Goal: Check status: Check status

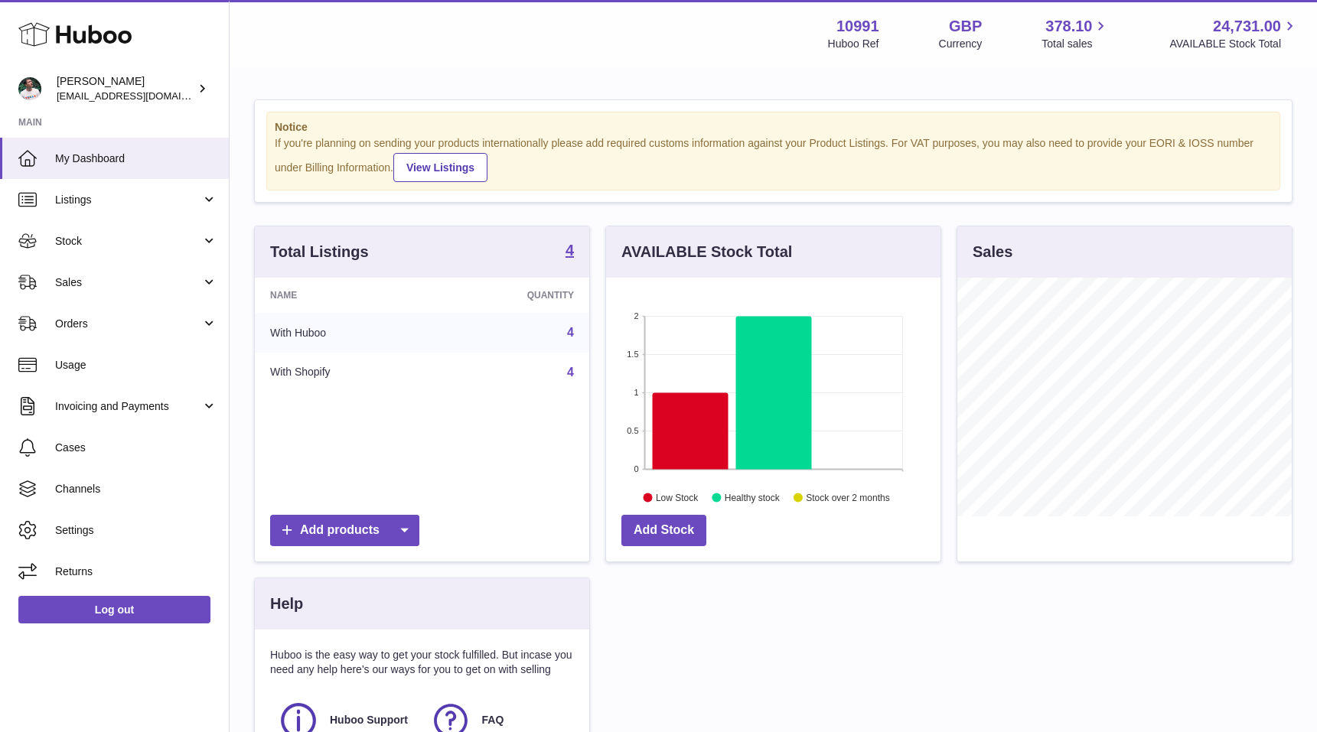
scroll to position [239, 334]
click at [151, 452] on span "Cases" at bounding box center [136, 448] width 162 height 15
click at [130, 278] on span "Sales" at bounding box center [128, 283] width 146 height 15
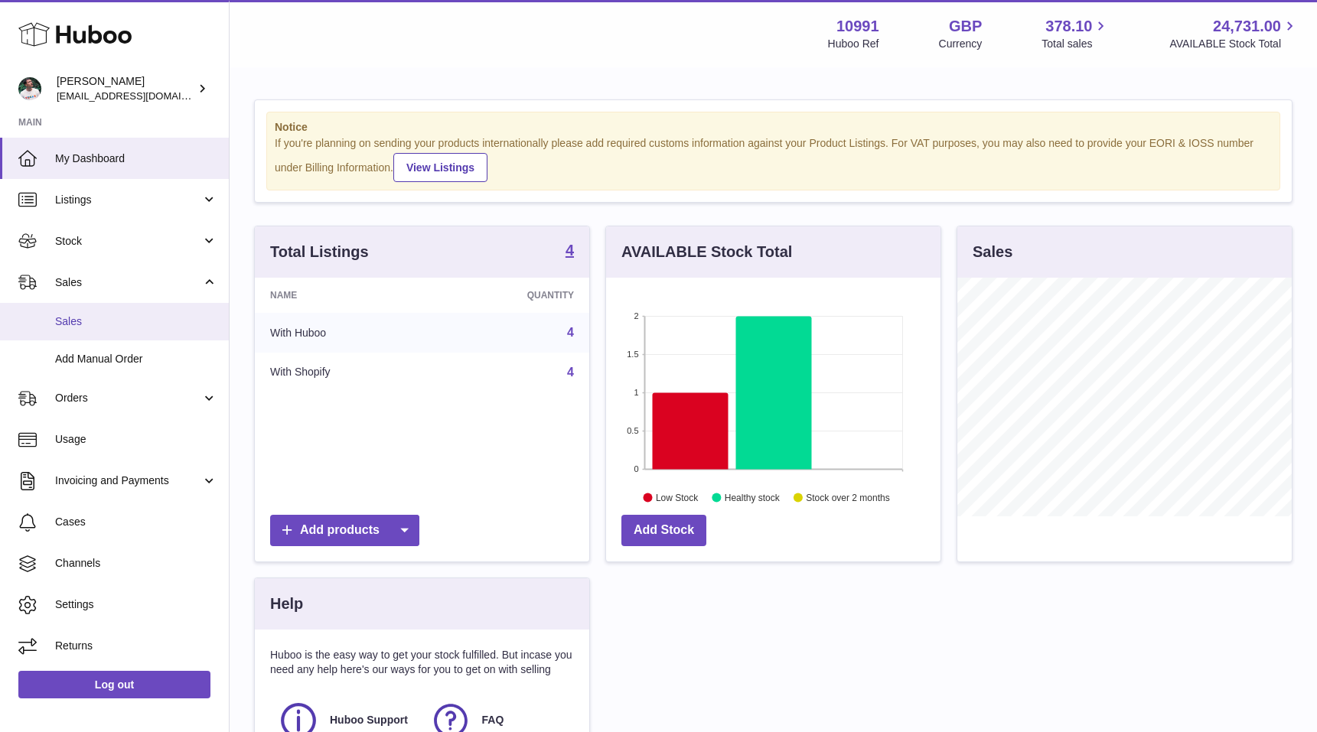
click at [123, 321] on span "Sales" at bounding box center [136, 322] width 162 height 15
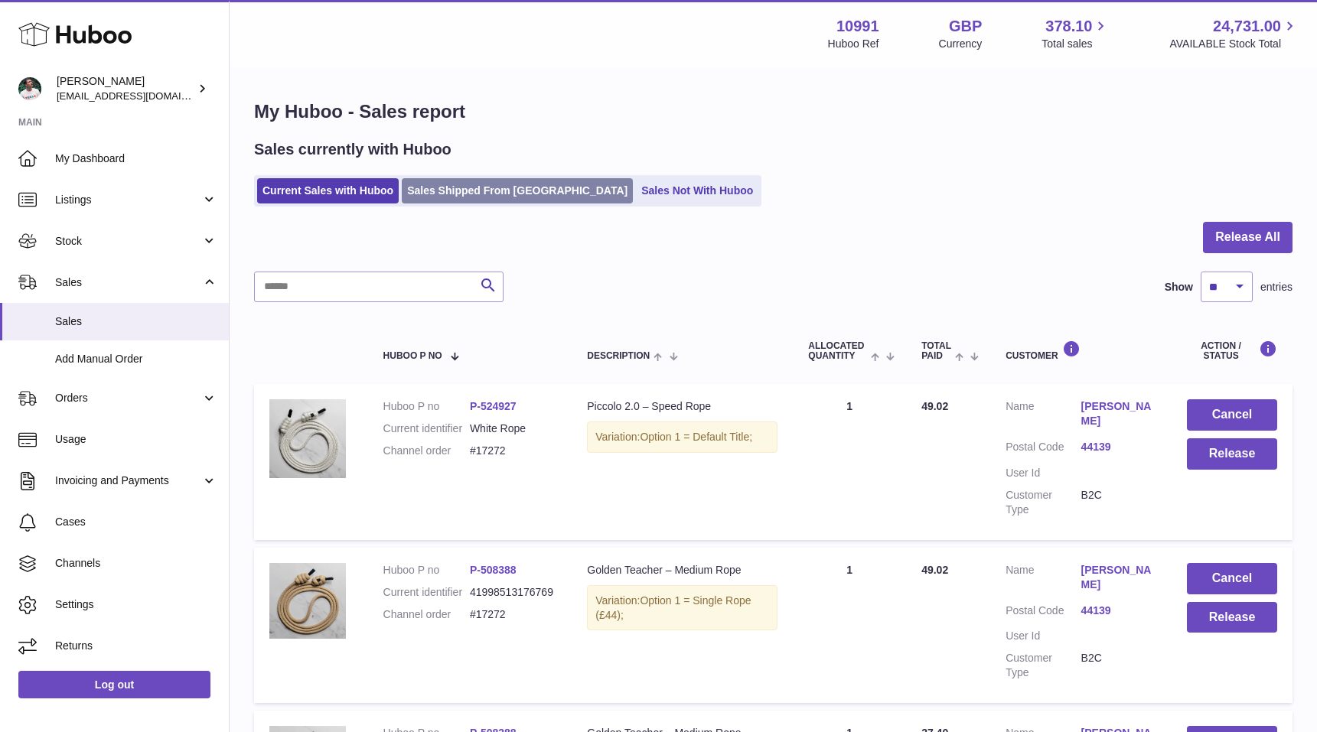
click at [483, 193] on link "Sales Shipped From Huboo" at bounding box center [517, 190] width 231 height 25
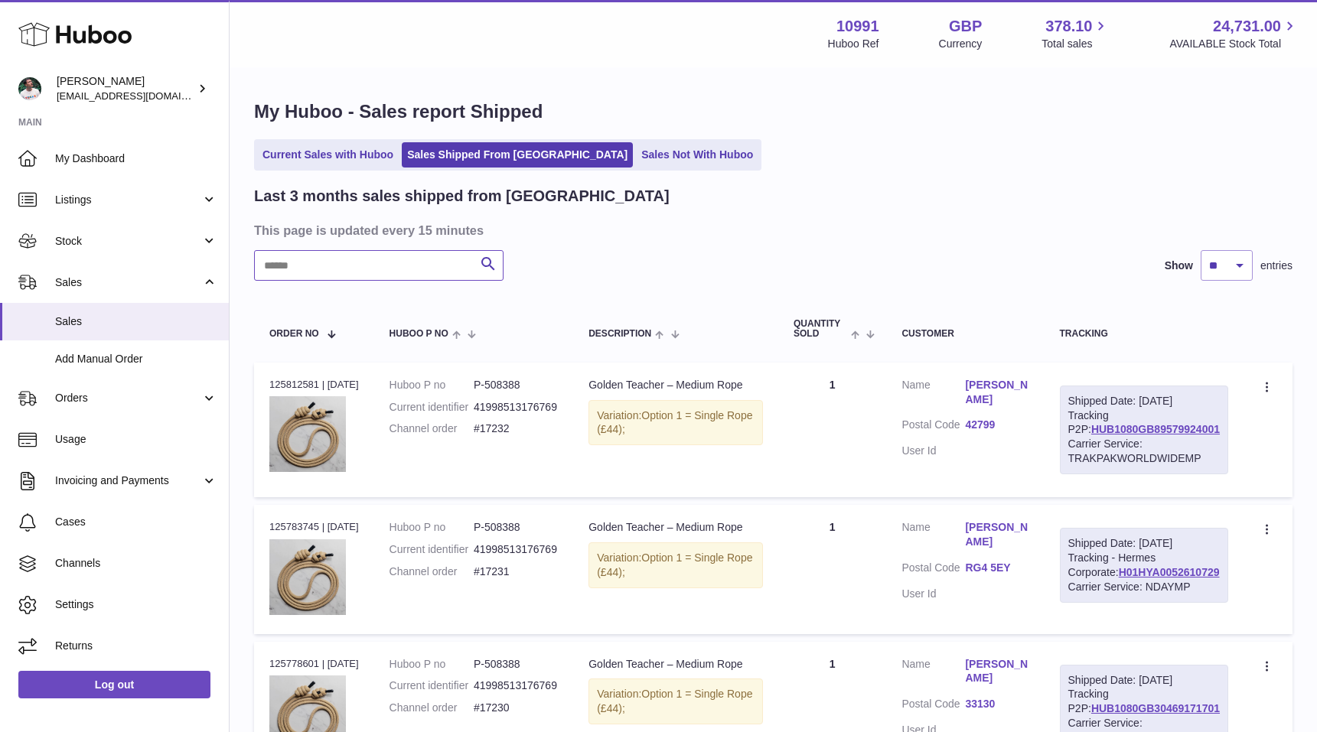
click at [399, 272] on input "text" at bounding box center [378, 265] width 249 height 31
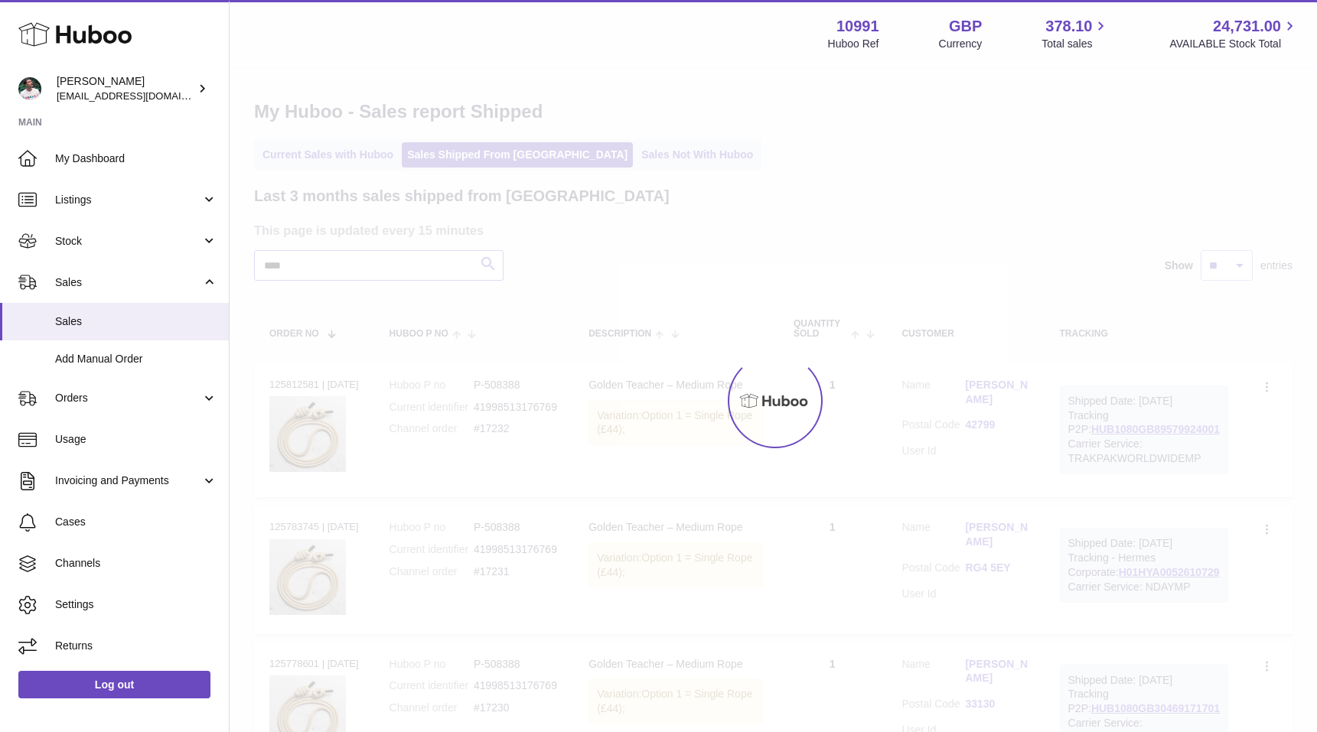
type input "****"
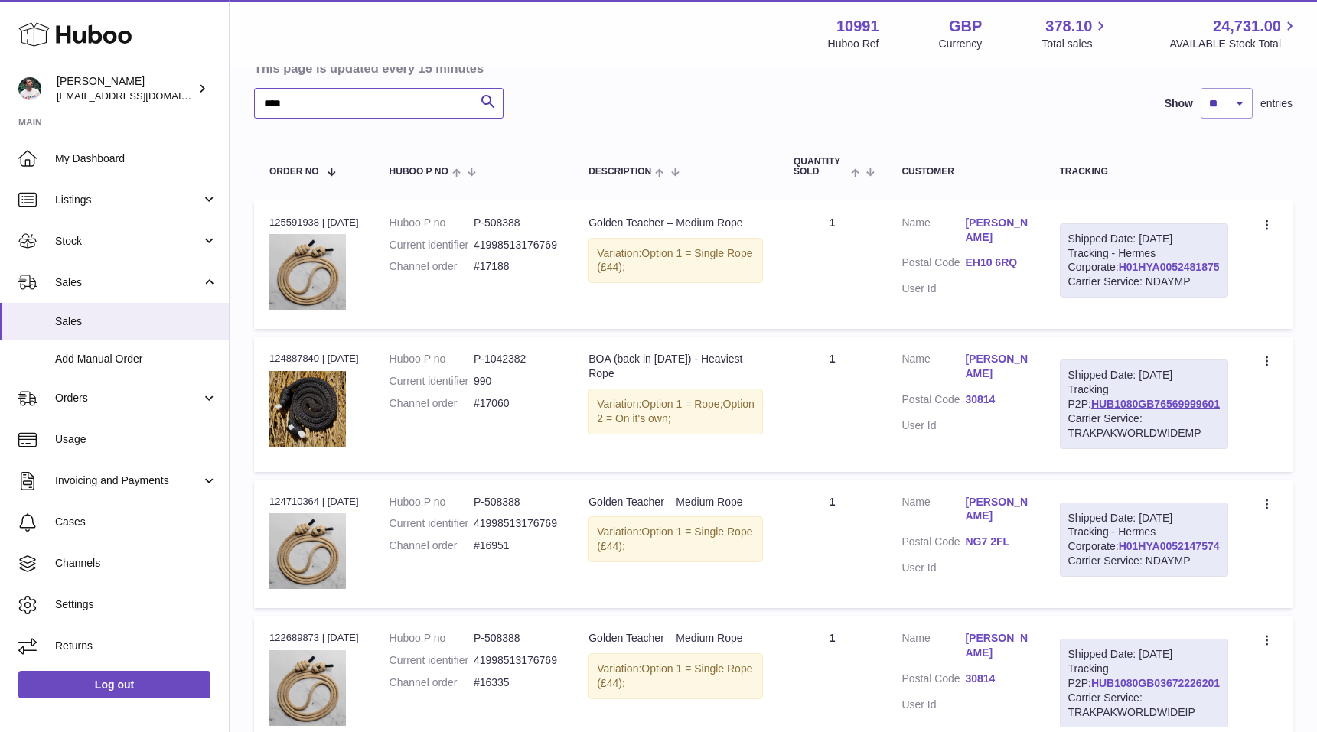
scroll to position [171, 0]
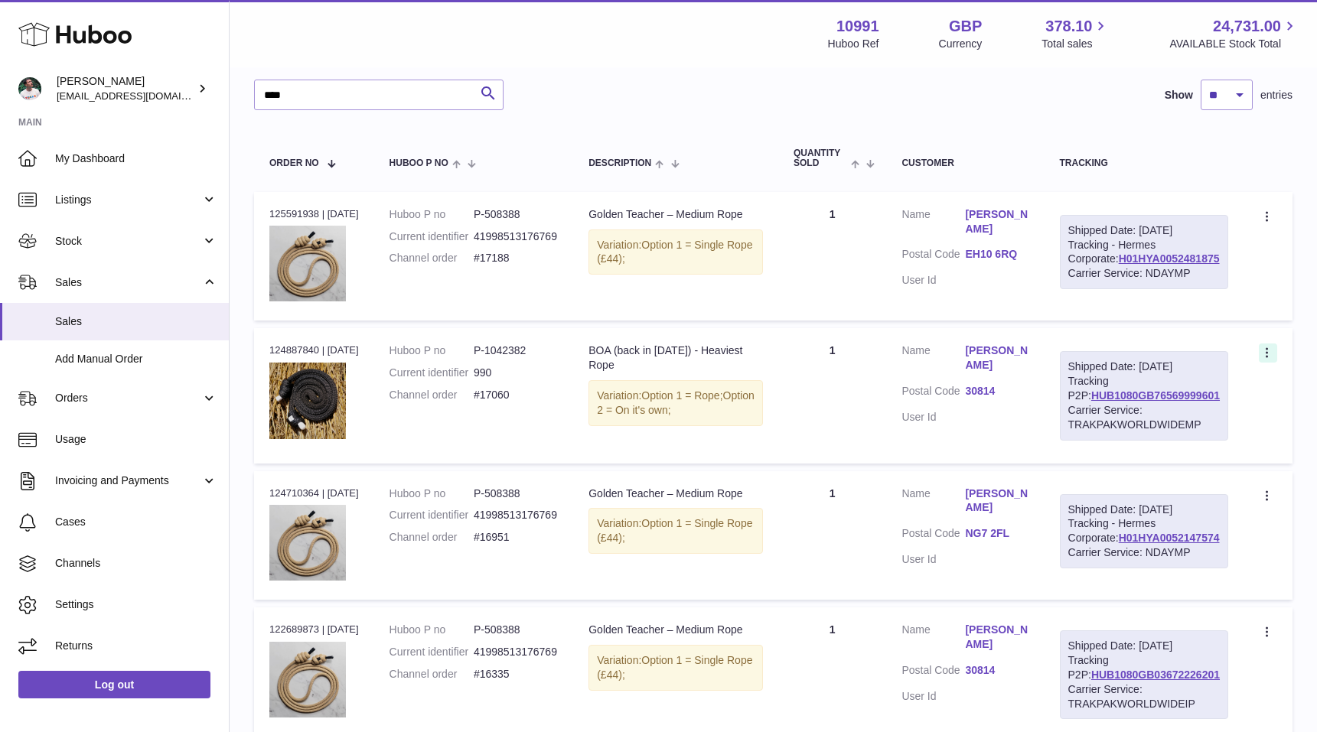
click at [1269, 362] on icon at bounding box center [1269, 354] width 18 height 15
click at [1194, 436] on li "Duplicate Order" at bounding box center [1200, 419] width 153 height 33
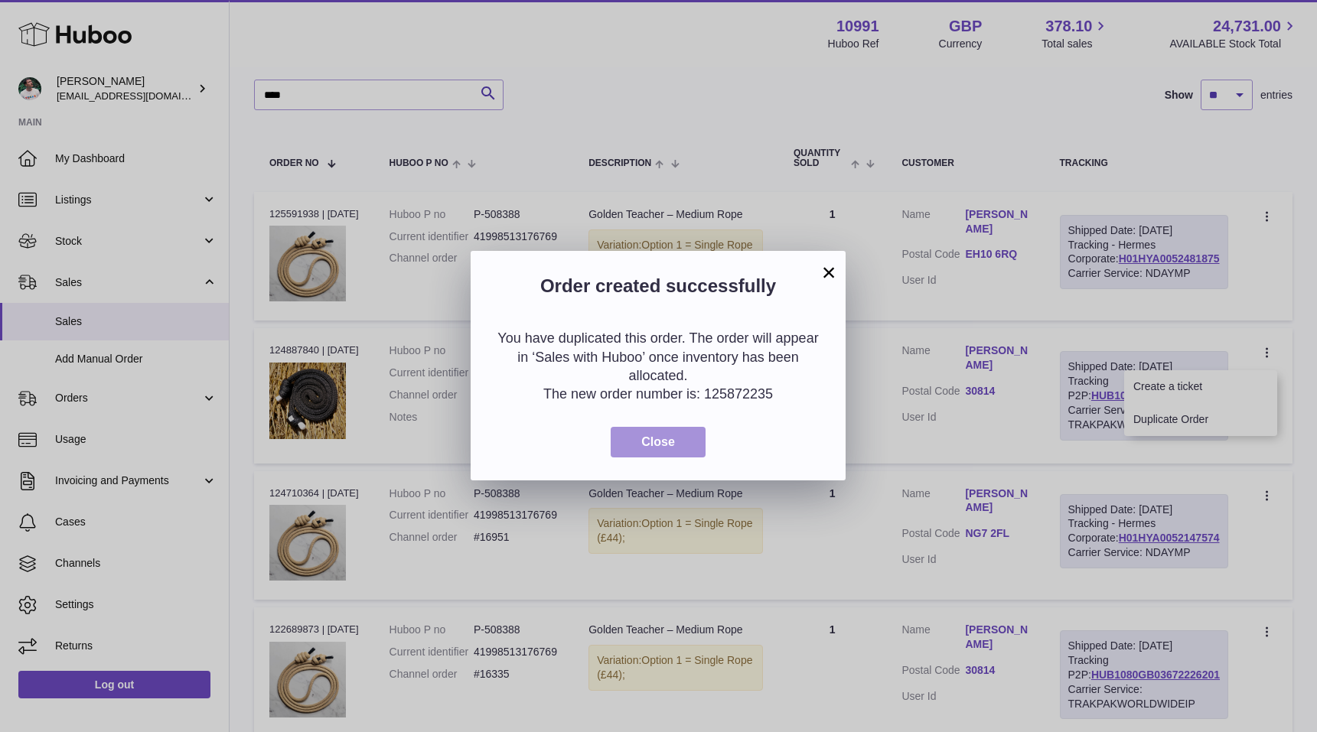
click at [693, 439] on button "Close" at bounding box center [658, 442] width 95 height 31
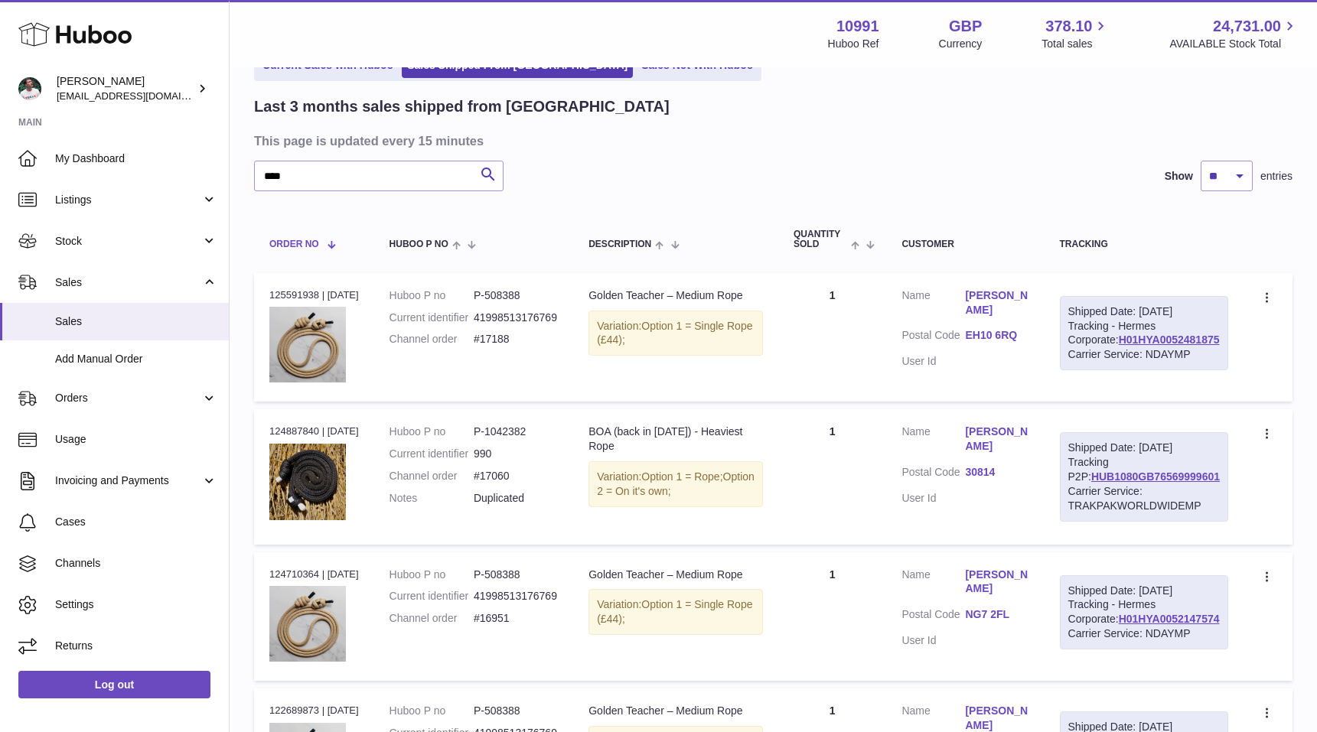
scroll to position [64, 0]
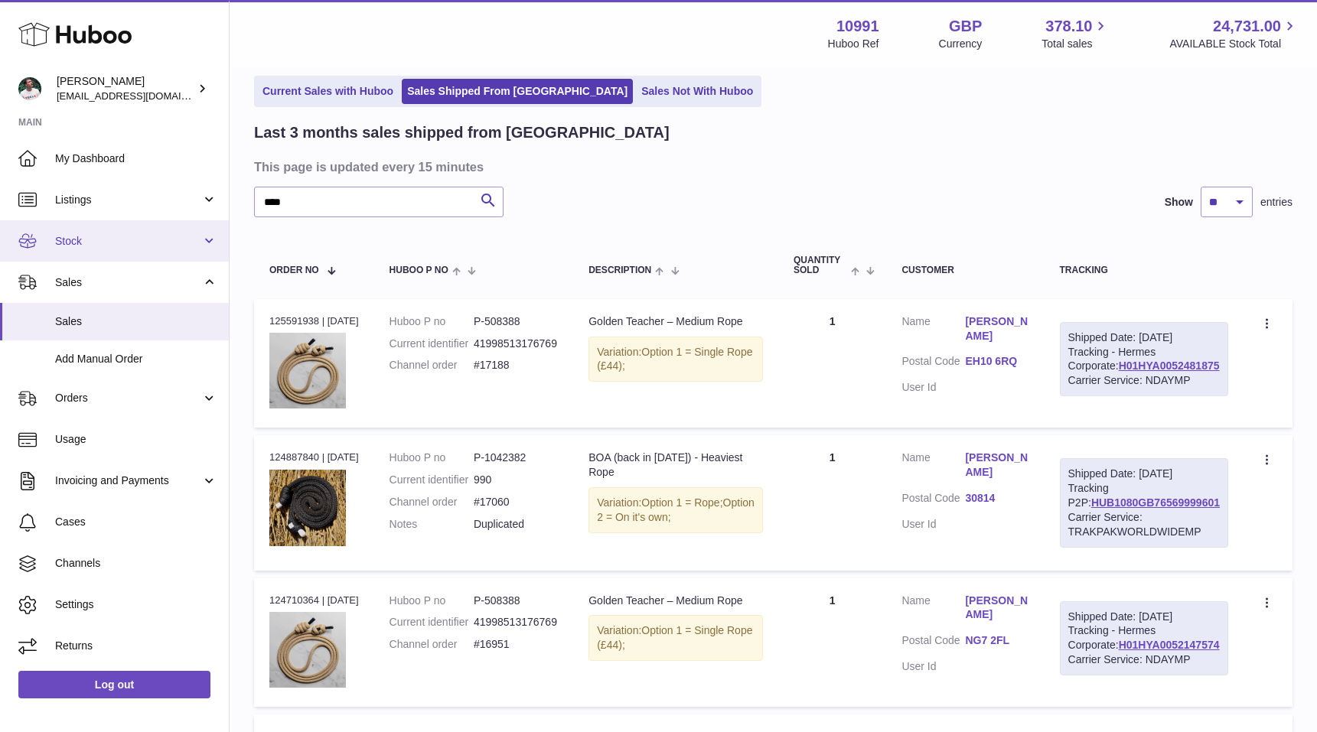
click at [127, 240] on span "Stock" at bounding box center [128, 241] width 146 height 15
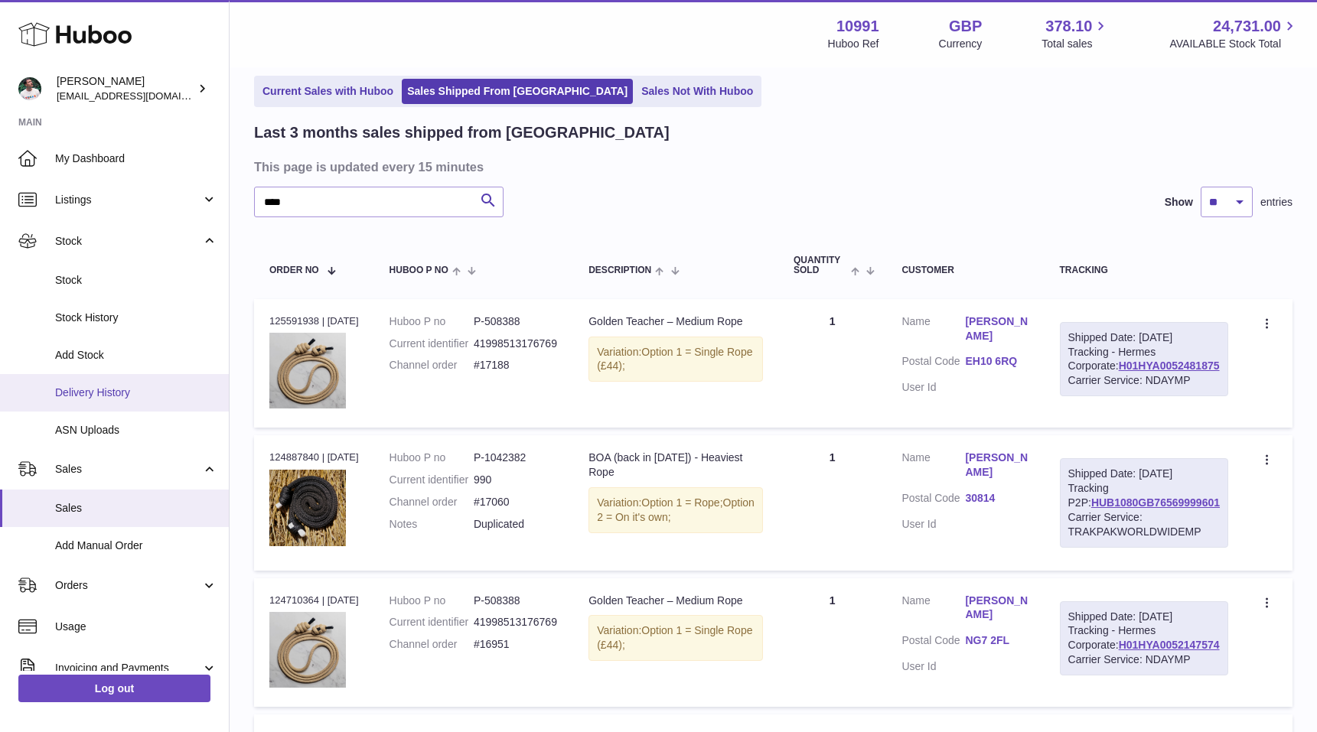
click at [125, 399] on span "Delivery History" at bounding box center [136, 393] width 162 height 15
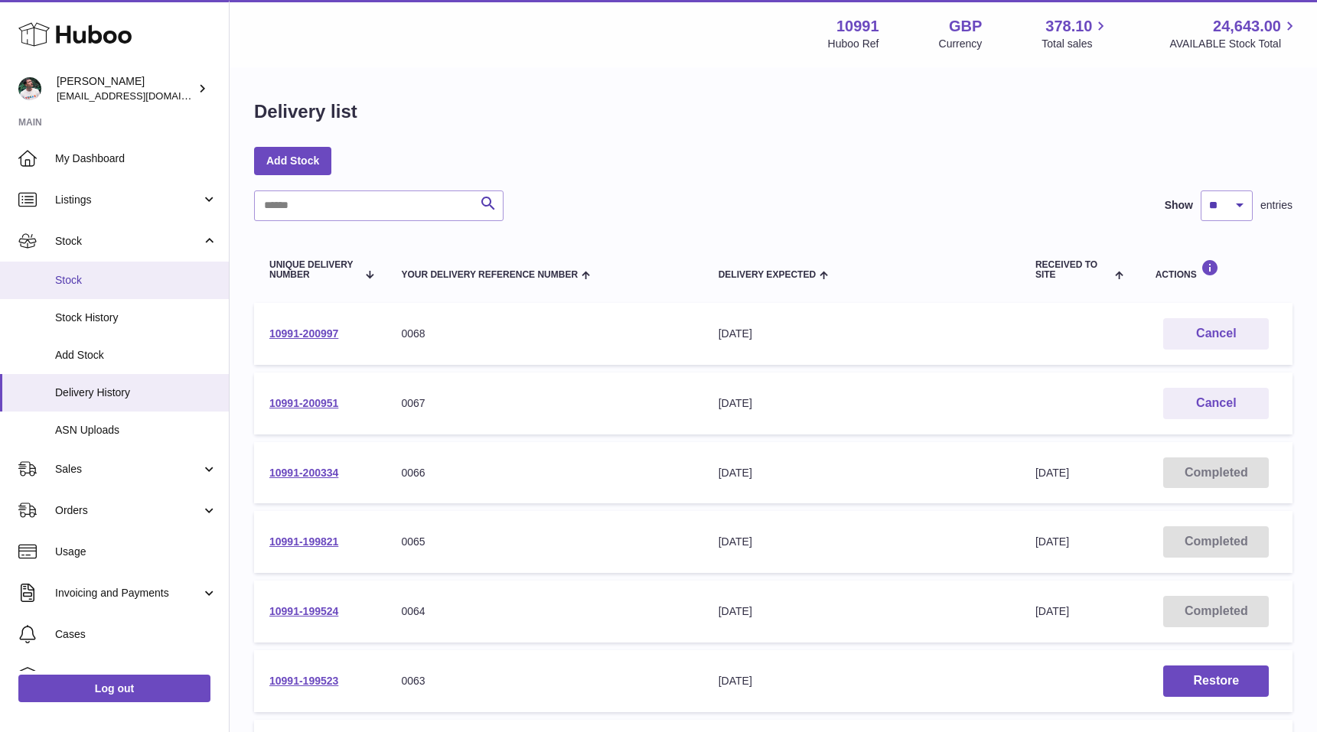
click at [118, 288] on link "Stock" at bounding box center [114, 280] width 229 height 37
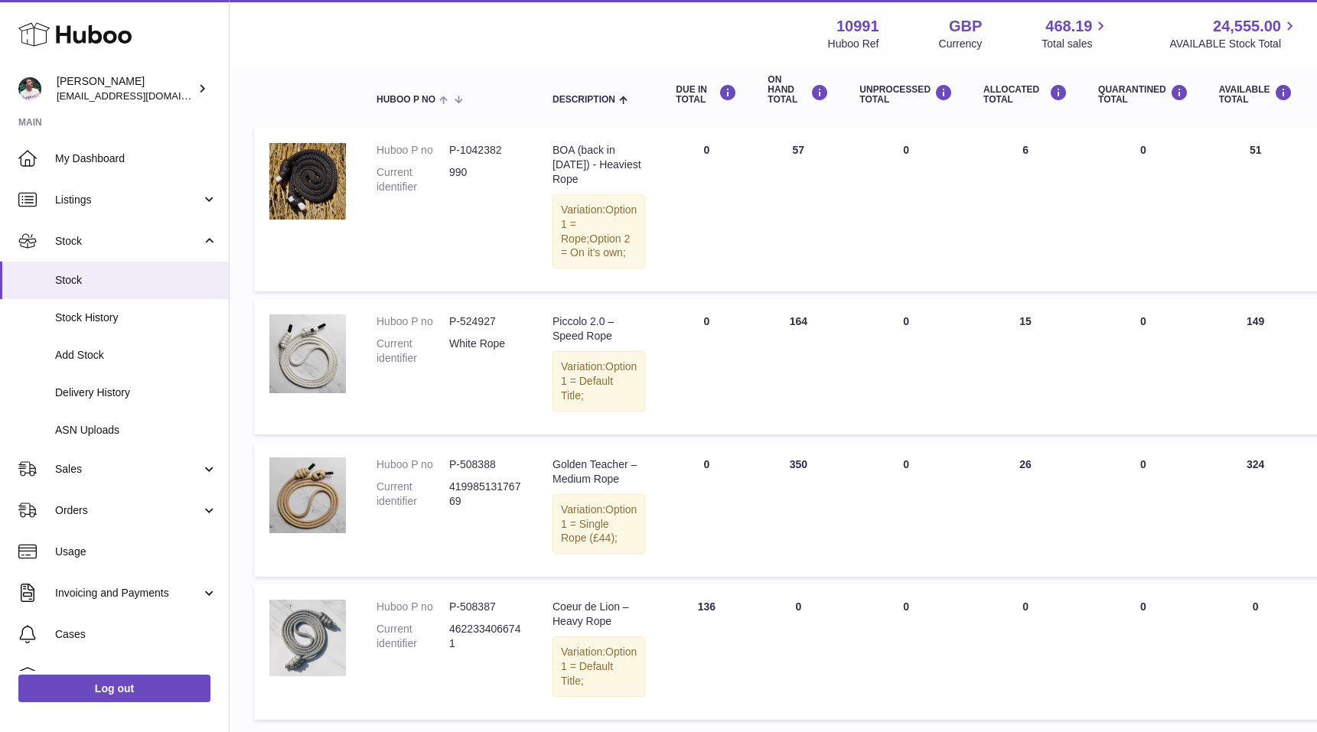
scroll to position [151, 0]
